Goal: Transaction & Acquisition: Book appointment/travel/reservation

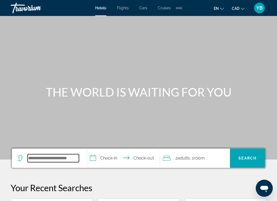
click at [39, 158] on input "Search widget" at bounding box center [53, 158] width 51 height 8
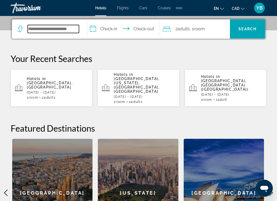
scroll to position [130, 0]
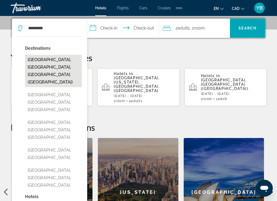
click at [58, 69] on button "[GEOGRAPHIC_DATA], [GEOGRAPHIC_DATA], [GEOGRAPHIC_DATA] ([GEOGRAPHIC_DATA])" at bounding box center [53, 71] width 57 height 32
type input "**********"
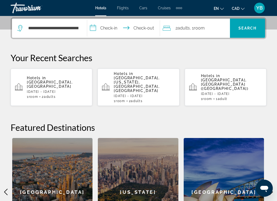
click at [114, 28] on input "**********" at bounding box center [124, 29] width 75 height 21
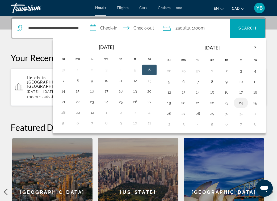
click at [244, 105] on button "24" at bounding box center [241, 102] width 9 height 7
click at [215, 105] on button "22" at bounding box center [212, 102] width 9 height 7
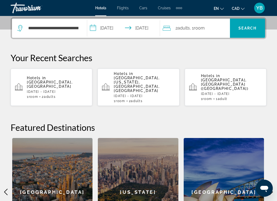
click at [122, 30] on input "**********" at bounding box center [124, 29] width 75 height 21
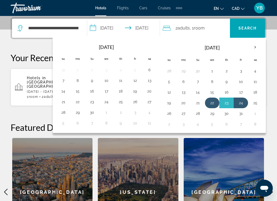
click at [212, 106] on button "22" at bounding box center [212, 102] width 9 height 7
click at [212, 107] on td "22" at bounding box center [212, 103] width 14 height 11
click at [238, 104] on button "24" at bounding box center [241, 102] width 9 height 7
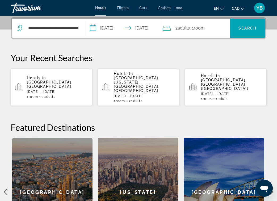
click at [114, 36] on input "**********" at bounding box center [124, 29] width 75 height 21
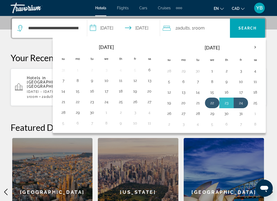
click at [213, 100] on button "22" at bounding box center [212, 102] width 9 height 7
click at [172, 114] on button "26" at bounding box center [169, 113] width 9 height 7
type input "**********"
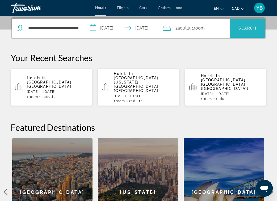
click at [240, 35] on span "Search widget" at bounding box center [247, 28] width 35 height 19
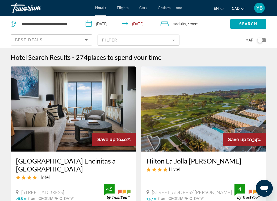
click at [72, 40] on div "Best Deals" at bounding box center [50, 40] width 70 height 6
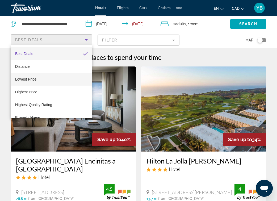
click at [48, 80] on mat-option "Lowest Price" at bounding box center [51, 79] width 81 height 13
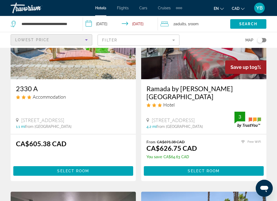
scroll to position [407, 0]
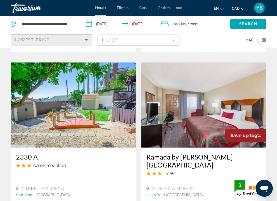
click at [132, 31] on input "**********" at bounding box center [121, 25] width 77 height 18
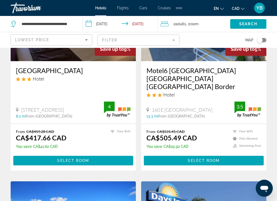
scroll to position [0, 0]
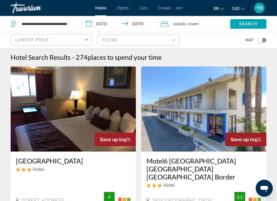
click at [179, 9] on div "Extra navigation items" at bounding box center [179, 8] width 2 height 2
click at [106, 25] on input "**********" at bounding box center [121, 25] width 77 height 18
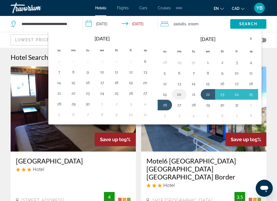
click at [182, 95] on button "20" at bounding box center [179, 94] width 9 height 7
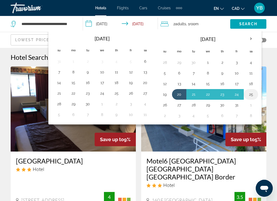
click at [252, 93] on button "25" at bounding box center [251, 94] width 9 height 7
type input "**********"
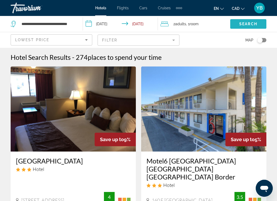
click at [247, 26] on span "Search" at bounding box center [248, 24] width 18 height 4
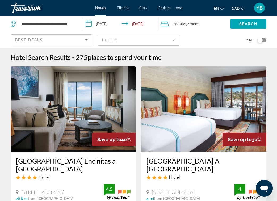
click at [39, 36] on div "Best Deals" at bounding box center [51, 42] width 73 height 15
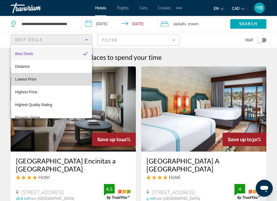
click at [36, 76] on mat-option "Lowest Price" at bounding box center [51, 79] width 81 height 13
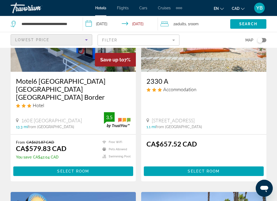
scroll to position [125, 0]
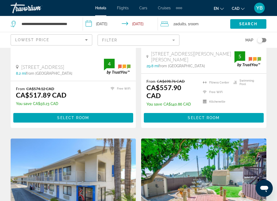
click at [262, 40] on div "Toggle map" at bounding box center [259, 39] width 5 height 5
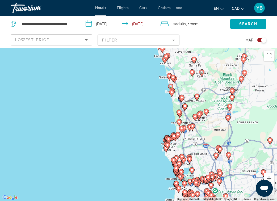
drag, startPoint x: 157, startPoint y: 126, endPoint x: 109, endPoint y: 149, distance: 53.5
click at [109, 149] on div "To activate drag with keyboard, press Alt + Enter. Once in keyboard drag state,…" at bounding box center [138, 124] width 277 height 153
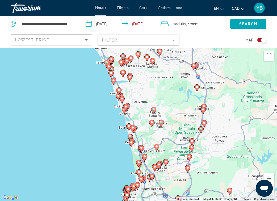
drag, startPoint x: 123, startPoint y: 120, endPoint x: 120, endPoint y: 154, distance: 34.2
click at [120, 154] on div "To activate drag with keyboard, press Alt + Enter. Once in keyboard drag state,…" at bounding box center [138, 124] width 277 height 153
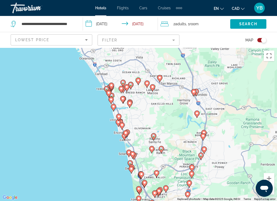
drag, startPoint x: 120, startPoint y: 154, endPoint x: 120, endPoint y: 181, distance: 26.9
click at [120, 181] on div "To activate drag with keyboard, press Alt + Enter. Once in keyboard drag state,…" at bounding box center [138, 124] width 277 height 153
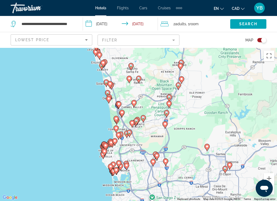
drag, startPoint x: 120, startPoint y: 180, endPoint x: 97, endPoint y: 109, distance: 75.4
click at [97, 109] on div "To activate drag with keyboard, press Alt + Enter. Once in keyboard drag state,…" at bounding box center [138, 124] width 277 height 153
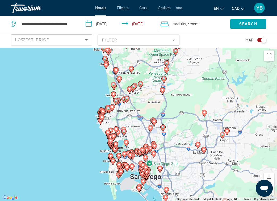
drag, startPoint x: 97, startPoint y: 109, endPoint x: 97, endPoint y: 83, distance: 25.8
click at [97, 83] on div "To activate drag with keyboard, press Alt + Enter. Once in keyboard drag state,…" at bounding box center [138, 124] width 277 height 153
drag, startPoint x: 91, startPoint y: 136, endPoint x: 85, endPoint y: 116, distance: 20.9
click at [85, 116] on div "To activate drag with keyboard, press Alt + Enter. Once in keyboard drag state,…" at bounding box center [138, 124] width 277 height 153
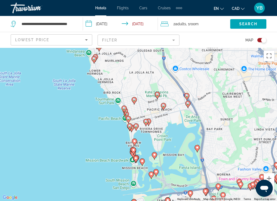
drag, startPoint x: 136, startPoint y: 122, endPoint x: 100, endPoint y: 108, distance: 38.6
click at [100, 108] on div "To activate drag with keyboard, press Alt + Enter. Once in keyboard drag state,…" at bounding box center [138, 124] width 277 height 153
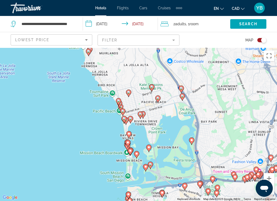
click at [260, 41] on div "Toggle map" at bounding box center [261, 40] width 9 height 4
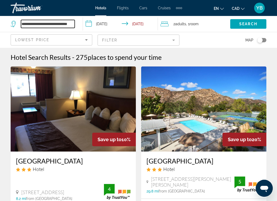
click at [36, 26] on input "**********" at bounding box center [48, 24] width 54 height 8
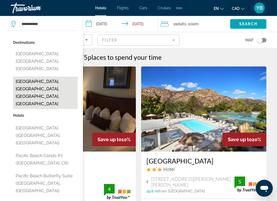
click at [41, 83] on button "[GEOGRAPHIC_DATA], [GEOGRAPHIC_DATA], [GEOGRAPHIC_DATA], [GEOGRAPHIC_DATA]" at bounding box center [45, 93] width 65 height 32
type input "**********"
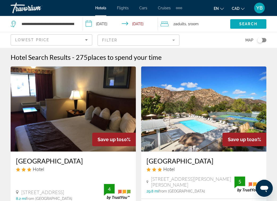
click at [243, 22] on span "Search" at bounding box center [248, 24] width 18 height 4
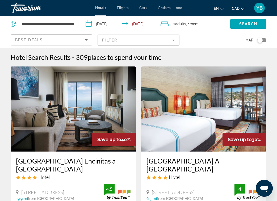
click at [43, 42] on div "Best Deals" at bounding box center [50, 40] width 70 height 6
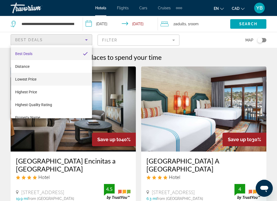
click at [52, 80] on mat-option "Lowest Price" at bounding box center [51, 79] width 81 height 13
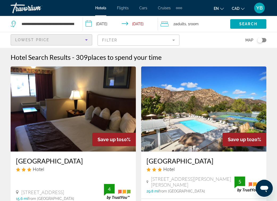
click at [63, 36] on div "Lowest Price" at bounding box center [51, 42] width 73 height 15
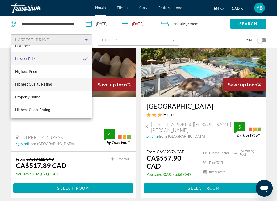
scroll to position [59, 0]
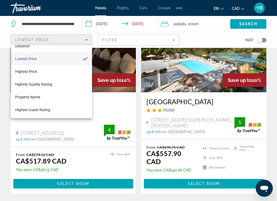
click at [62, 41] on div at bounding box center [138, 100] width 277 height 201
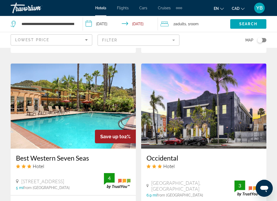
scroll to position [807, 0]
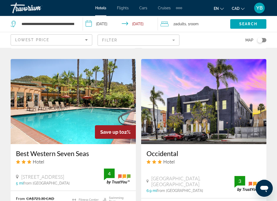
click at [258, 41] on div "Toggle map" at bounding box center [259, 39] width 5 height 5
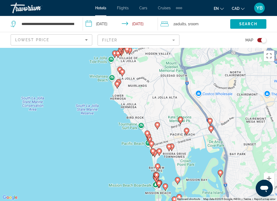
click at [157, 126] on image "Main content" at bounding box center [157, 124] width 3 height 3
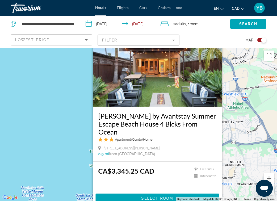
click at [65, 125] on div "To activate drag with keyboard, press Alt + Enter. Once in keyboard drag state,…" at bounding box center [138, 124] width 277 height 153
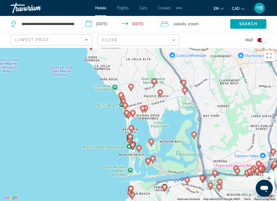
drag, startPoint x: 90, startPoint y: 149, endPoint x: 62, endPoint y: 19, distance: 133.4
click at [62, 48] on div "**********" at bounding box center [138, 148] width 277 height 201
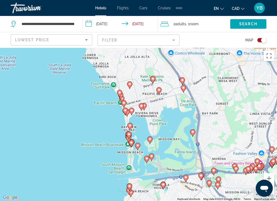
click at [126, 111] on image "Main content" at bounding box center [125, 110] width 3 height 3
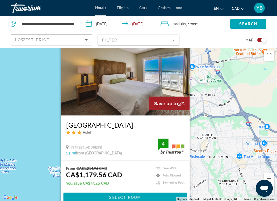
click at [49, 137] on div "To activate drag with keyboard, press Alt + Enter. Once in keyboard drag state,…" at bounding box center [138, 124] width 277 height 153
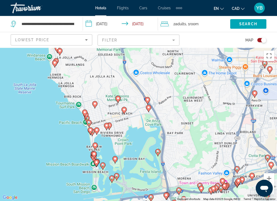
drag, startPoint x: 75, startPoint y: 137, endPoint x: 40, endPoint y: 52, distance: 91.7
click at [40, 53] on div "To activate drag with keyboard, press Alt + Enter. Once in keyboard drag state,…" at bounding box center [138, 124] width 277 height 153
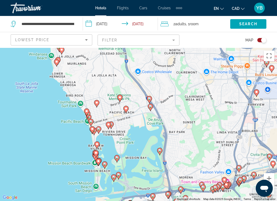
click at [95, 128] on icon "Main content" at bounding box center [94, 131] width 5 height 7
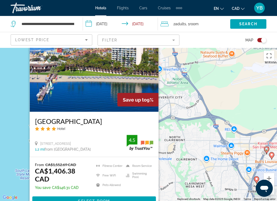
click at [17, 138] on div "To activate drag with keyboard, press Alt + Enter. Once in keyboard drag state,…" at bounding box center [138, 124] width 277 height 153
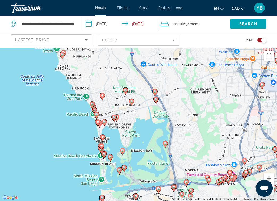
drag, startPoint x: 92, startPoint y: 184, endPoint x: 97, endPoint y: 90, distance: 94.8
click at [97, 90] on div "To activate drag with keyboard, press Alt + Enter. Once in keyboard drag state,…" at bounding box center [138, 124] width 277 height 153
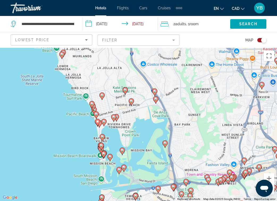
click at [90, 105] on image "Main content" at bounding box center [91, 103] width 3 height 3
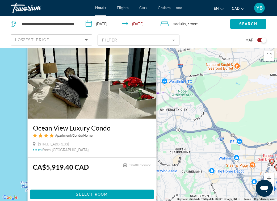
click at [14, 145] on div "To activate drag with keyboard, press Alt + Enter. Once in keyboard drag state,…" at bounding box center [138, 124] width 277 height 153
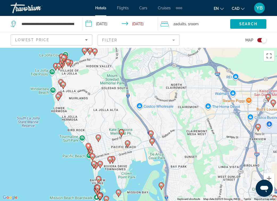
drag, startPoint x: 86, startPoint y: 173, endPoint x: 83, endPoint y: 93, distance: 79.8
click at [83, 93] on div "To activate drag with keyboard, press Alt + Enter. Once in keyboard drag state,…" at bounding box center [138, 124] width 277 height 153
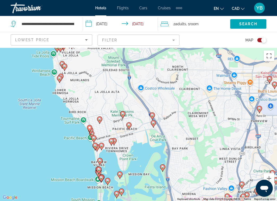
click at [102, 147] on icon "Main content" at bounding box center [101, 146] width 5 height 7
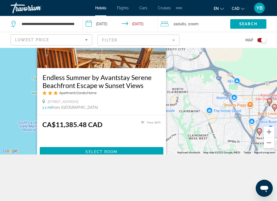
scroll to position [47, 0]
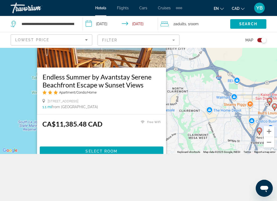
click at [12, 130] on div "To activate drag with keyboard, press Alt + Enter. Once in keyboard drag state,…" at bounding box center [138, 77] width 277 height 153
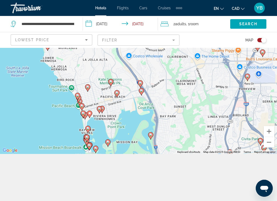
drag, startPoint x: 97, startPoint y: 123, endPoint x: 85, endPoint y: 69, distance: 55.8
click at [85, 69] on div "To activate drag with keyboard, press Alt + Enter. Once in keyboard drag state,…" at bounding box center [138, 77] width 277 height 153
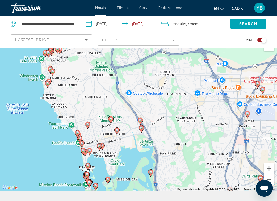
scroll to position [5, 0]
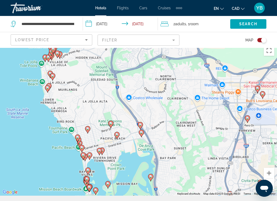
click at [91, 156] on g "Main content" at bounding box center [89, 155] width 5 height 7
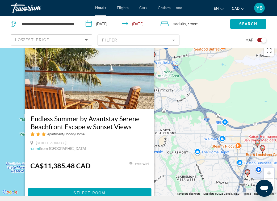
click at [9, 169] on div "To activate drag with keyboard, press Alt + Enter. Once in keyboard drag state,…" at bounding box center [138, 119] width 277 height 153
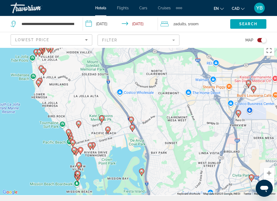
drag, startPoint x: 31, startPoint y: 172, endPoint x: 22, endPoint y: 107, distance: 64.7
click at [22, 109] on div "To activate drag with keyboard, press Alt + Enter. Once in keyboard drag state,…" at bounding box center [138, 119] width 277 height 153
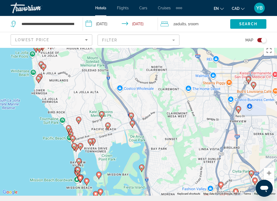
click at [76, 156] on div "To activate drag with keyboard, press Alt + Enter. Once in keyboard drag state,…" at bounding box center [138, 119] width 277 height 153
click at [78, 162] on image "Main content" at bounding box center [78, 160] width 3 height 3
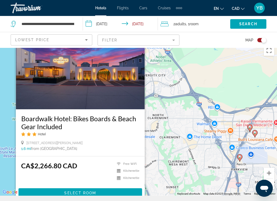
click at [14, 109] on div "To activate drag with keyboard, press Alt + Enter. Once in keyboard drag state,…" at bounding box center [138, 119] width 277 height 153
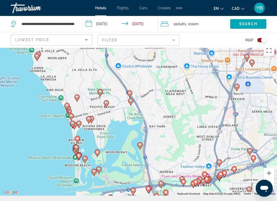
drag, startPoint x: 85, startPoint y: 182, endPoint x: 81, endPoint y: 110, distance: 71.6
click at [81, 110] on div "To activate drag with keyboard, press Alt + Enter. Once in keyboard drag state,…" at bounding box center [138, 119] width 277 height 153
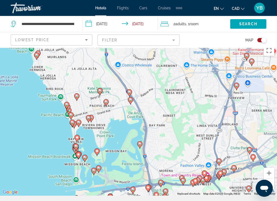
click at [75, 145] on image "Main content" at bounding box center [75, 146] width 3 height 3
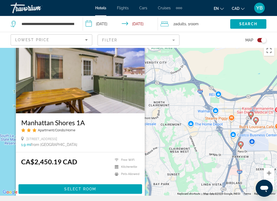
click at [11, 154] on div "To activate drag with keyboard, press Alt + Enter. Once in keyboard drag state,…" at bounding box center [138, 119] width 277 height 153
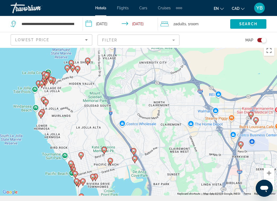
click at [76, 172] on icon "Main content" at bounding box center [75, 174] width 5 height 7
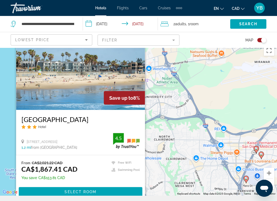
click at [10, 145] on div "To activate drag with keyboard, press Alt + Enter. Once in keyboard drag state,…" at bounding box center [138, 119] width 277 height 153
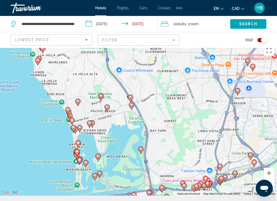
drag, startPoint x: 89, startPoint y: 174, endPoint x: 80, endPoint y: 85, distance: 90.3
click at [80, 85] on div "To activate drag with keyboard, press Alt + Enter. Once in keyboard drag state,…" at bounding box center [138, 119] width 277 height 153
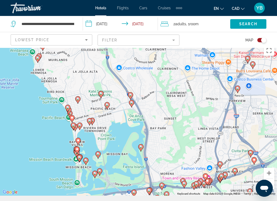
click at [131, 105] on icon "Main content" at bounding box center [131, 103] width 5 height 7
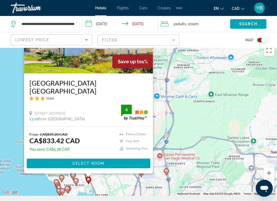
scroll to position [0, 0]
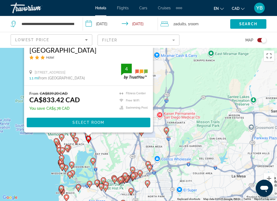
drag, startPoint x: 39, startPoint y: 199, endPoint x: 39, endPoint y: 152, distance: 46.5
click at [39, 152] on div "To activate drag with keyboard, press Alt + Enter. Once in keyboard drag state,…" at bounding box center [138, 124] width 277 height 153
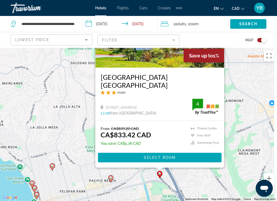
drag, startPoint x: 106, startPoint y: 118, endPoint x: 29, endPoint y: 180, distance: 98.4
click at [29, 180] on div "To activate drag with keyboard, press Alt + Enter. Once in keyboard drag state,…" at bounding box center [138, 124] width 277 height 153
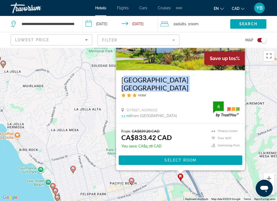
drag, startPoint x: 121, startPoint y: 89, endPoint x: 235, endPoint y: 92, distance: 113.9
click at [235, 93] on div "[GEOGRAPHIC_DATA] [GEOGRAPHIC_DATA] Hotel [STREET_ADDRESS] 1.1 mi from [GEOGRAP…" at bounding box center [180, 96] width 129 height 53
copy div "[GEOGRAPHIC_DATA] [GEOGRAPHIC_DATA]"
